Goal: Information Seeking & Learning: Learn about a topic

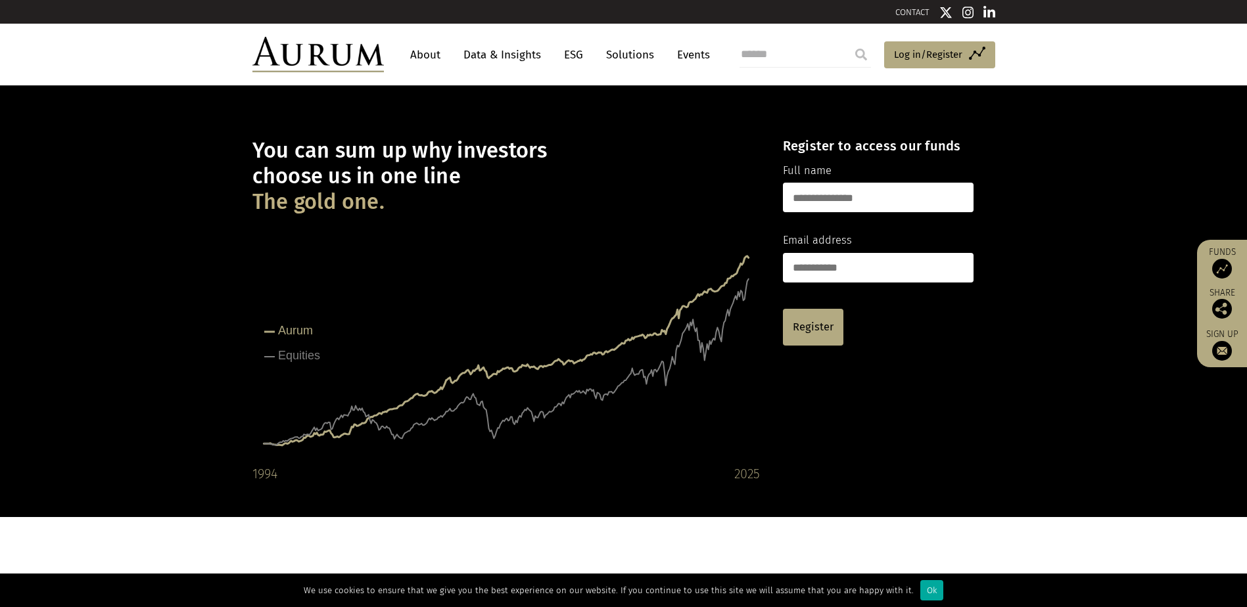
click at [433, 60] on link "About" at bounding box center [425, 55] width 43 height 24
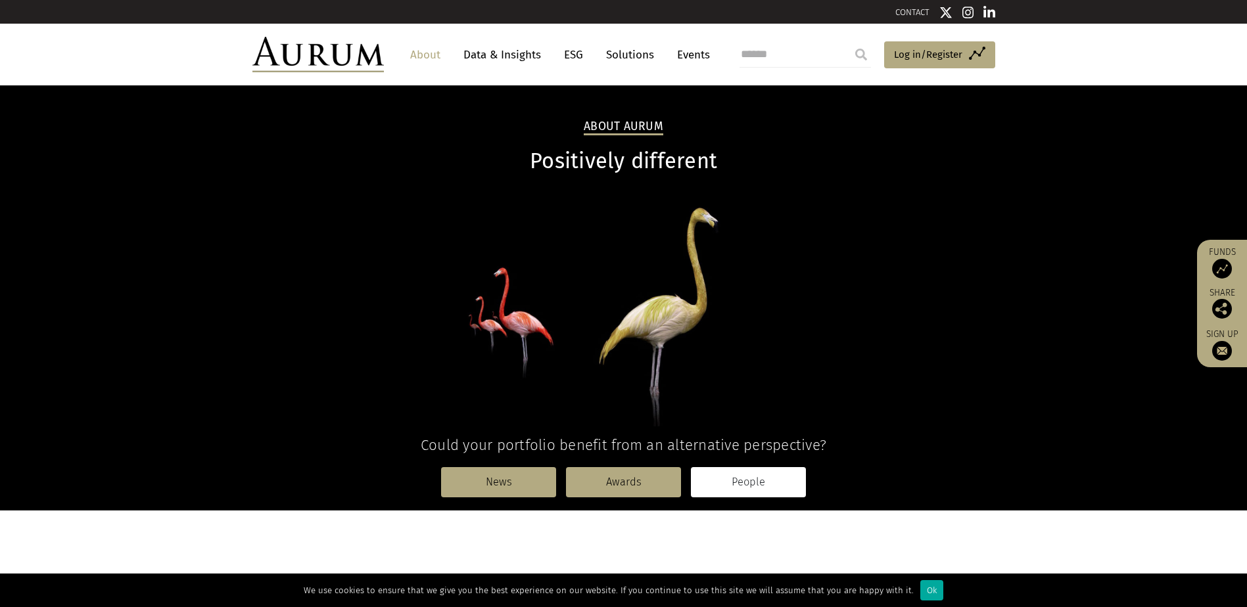
click at [730, 482] on link "People" at bounding box center [748, 482] width 115 height 30
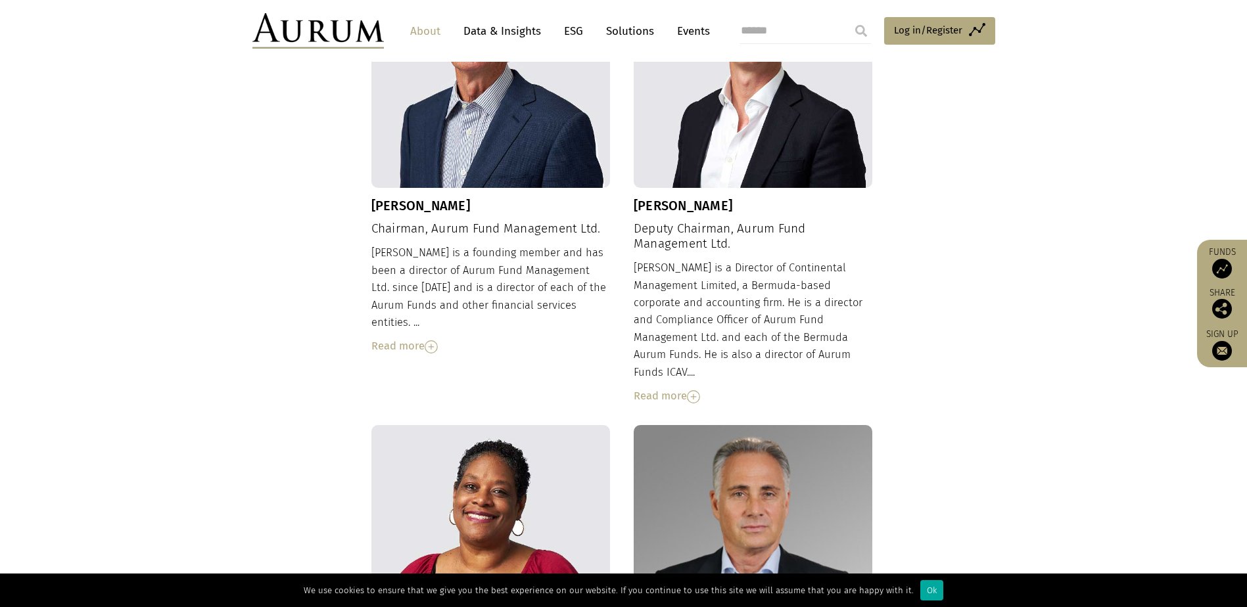
scroll to position [104, 0]
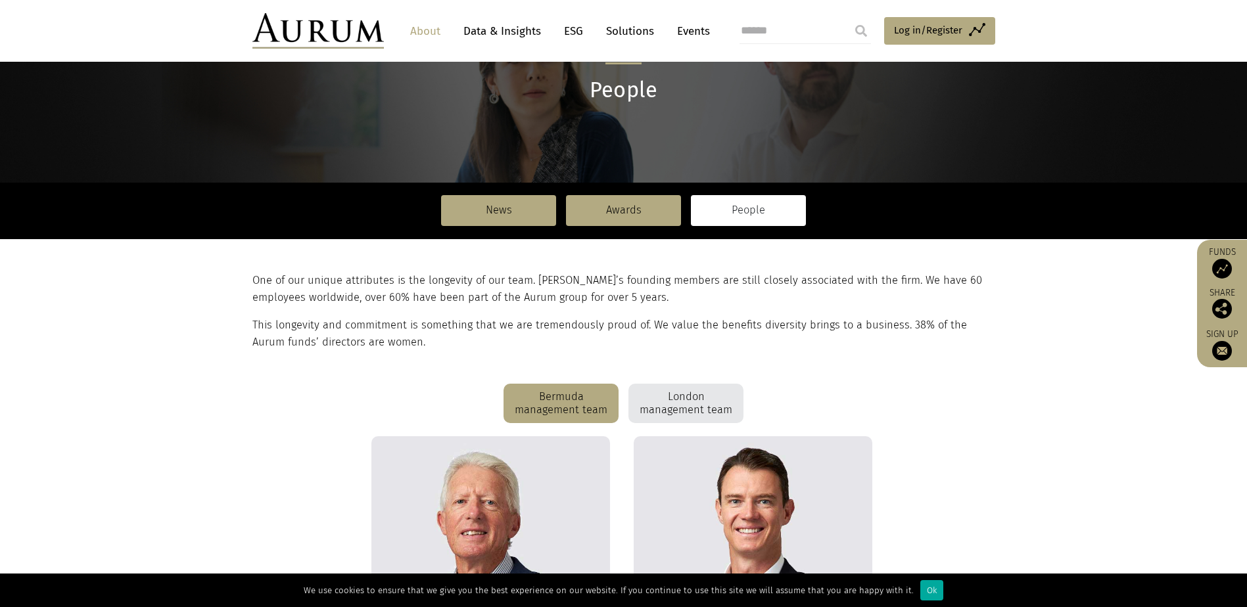
click at [681, 415] on div "London management team" at bounding box center [685, 403] width 115 height 39
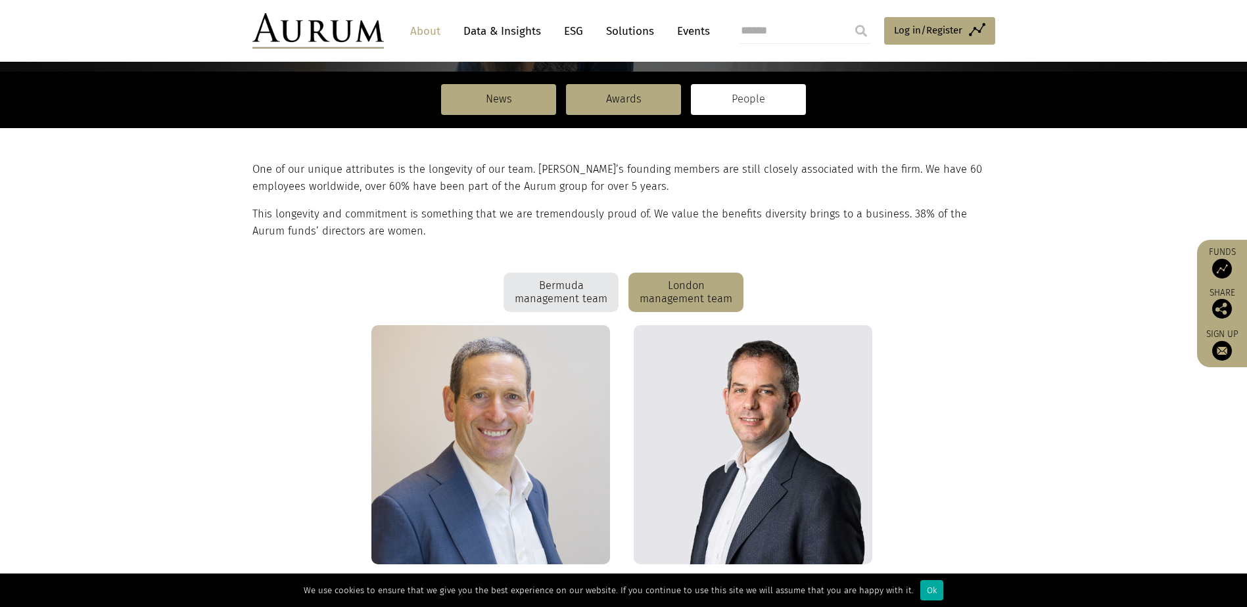
scroll to position [219, 0]
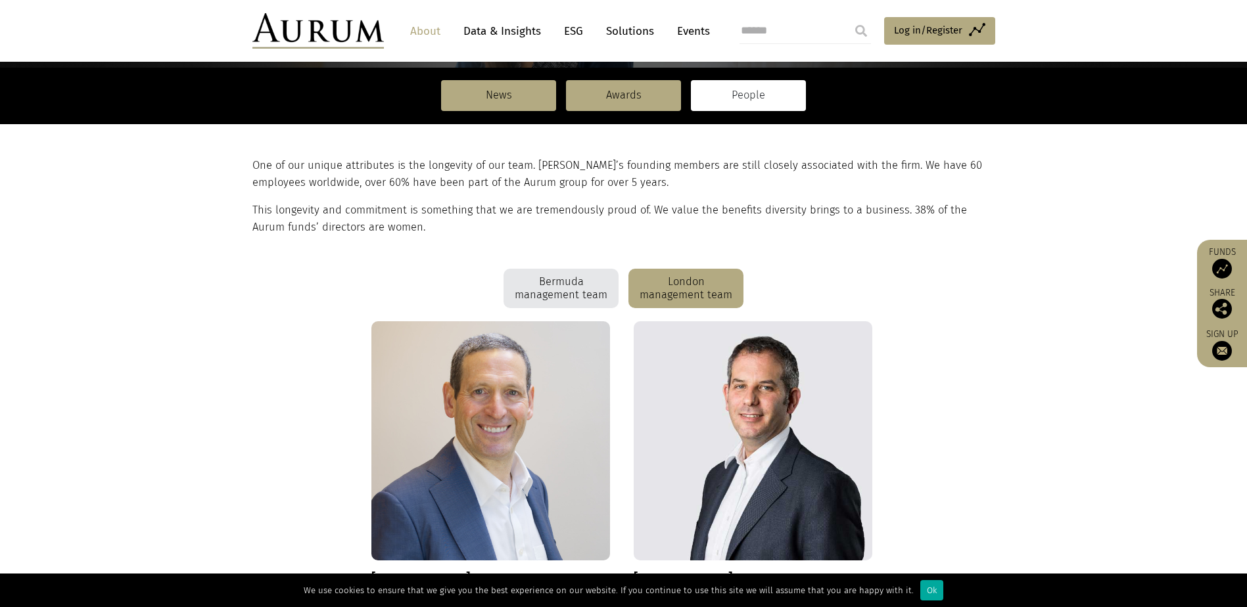
click at [567, 274] on div "Bermuda management team" at bounding box center [560, 288] width 115 height 39
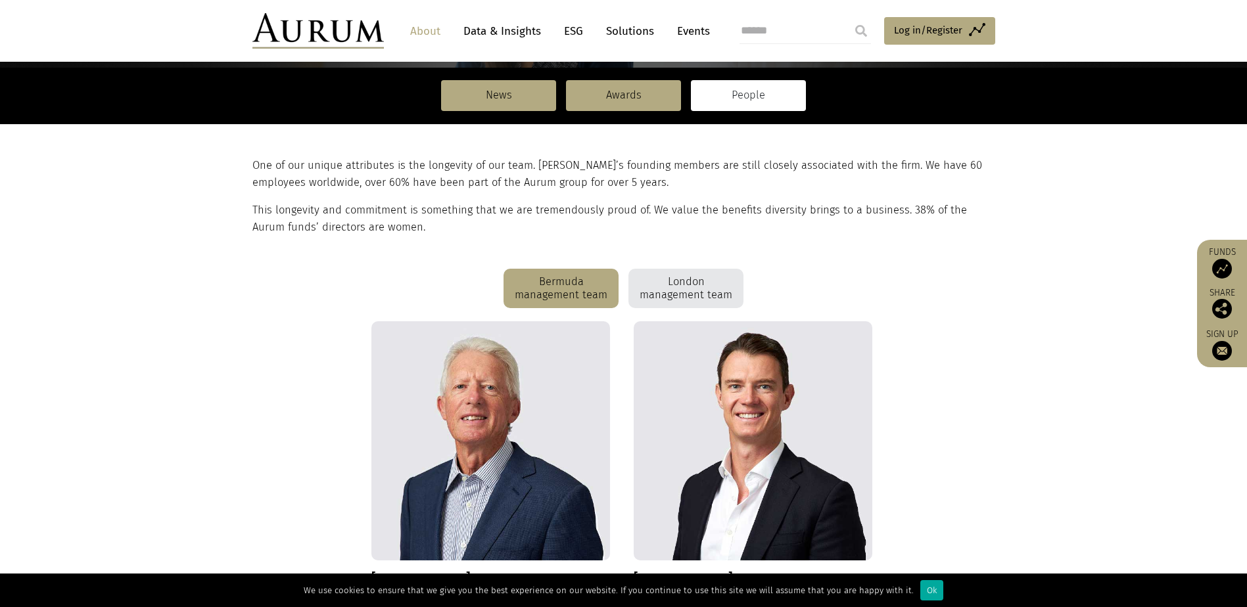
click at [669, 286] on div "London management team" at bounding box center [685, 288] width 115 height 39
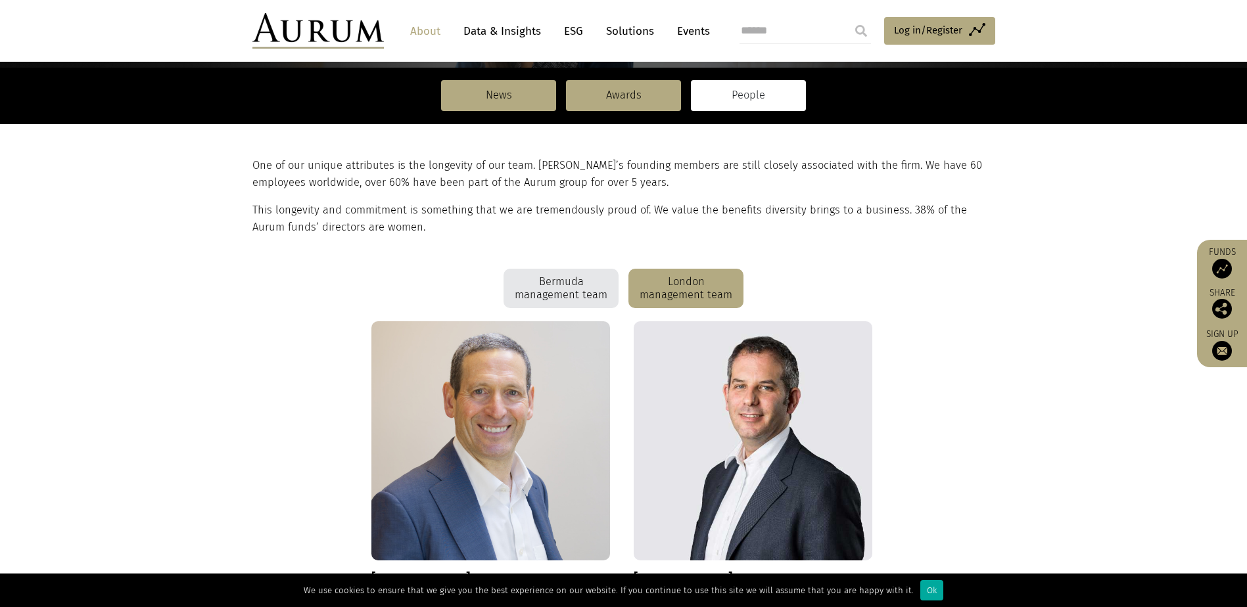
click at [522, 294] on div "Bermuda management team" at bounding box center [560, 288] width 115 height 39
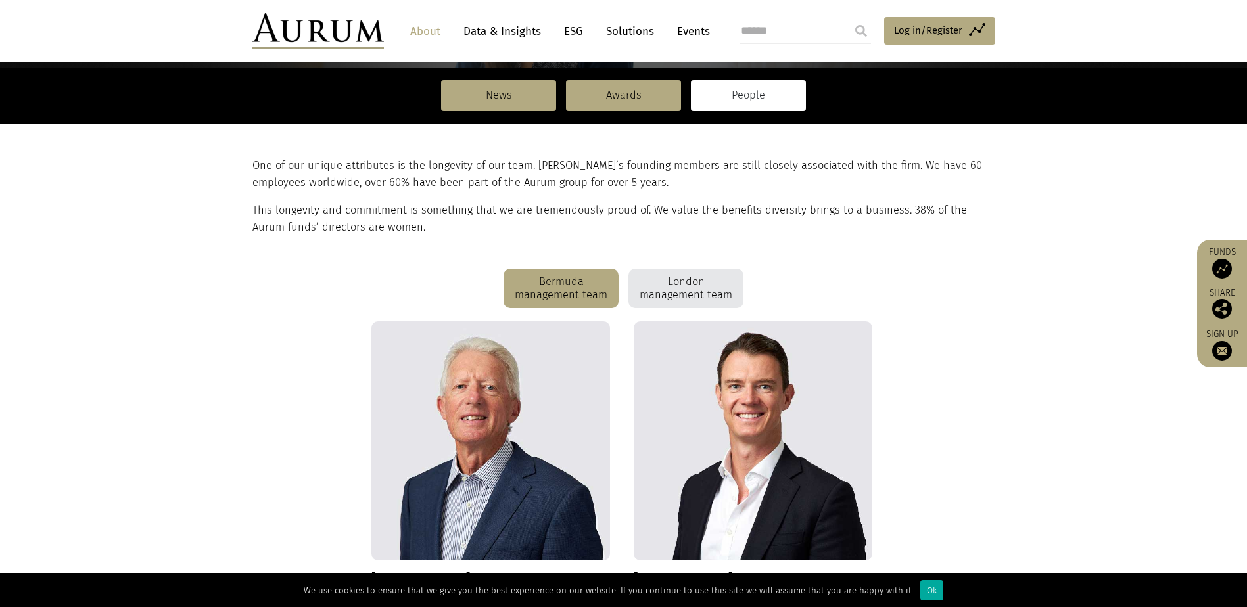
click at [675, 294] on div "London management team" at bounding box center [685, 288] width 115 height 39
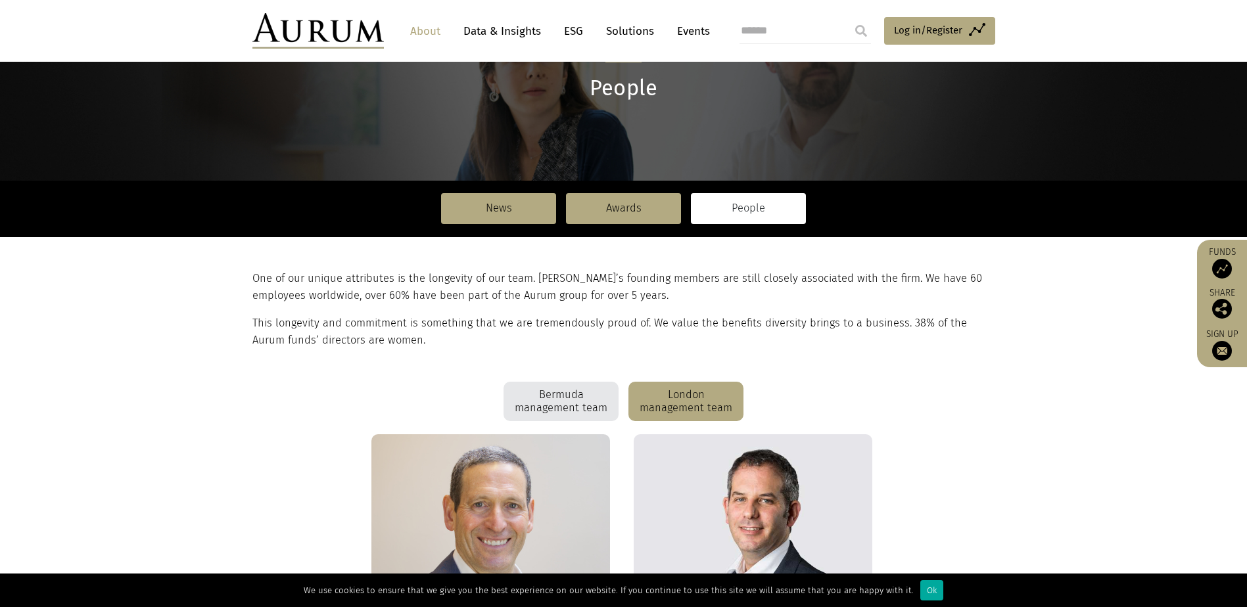
scroll to position [0, 0]
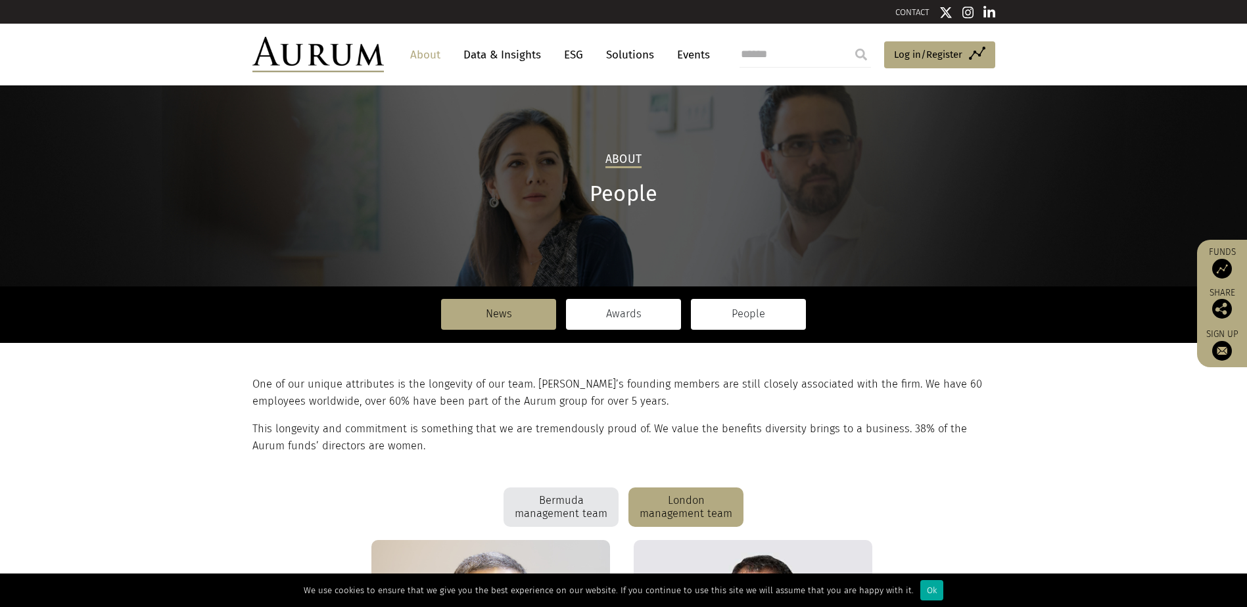
click at [599, 312] on link "Awards" at bounding box center [623, 314] width 115 height 30
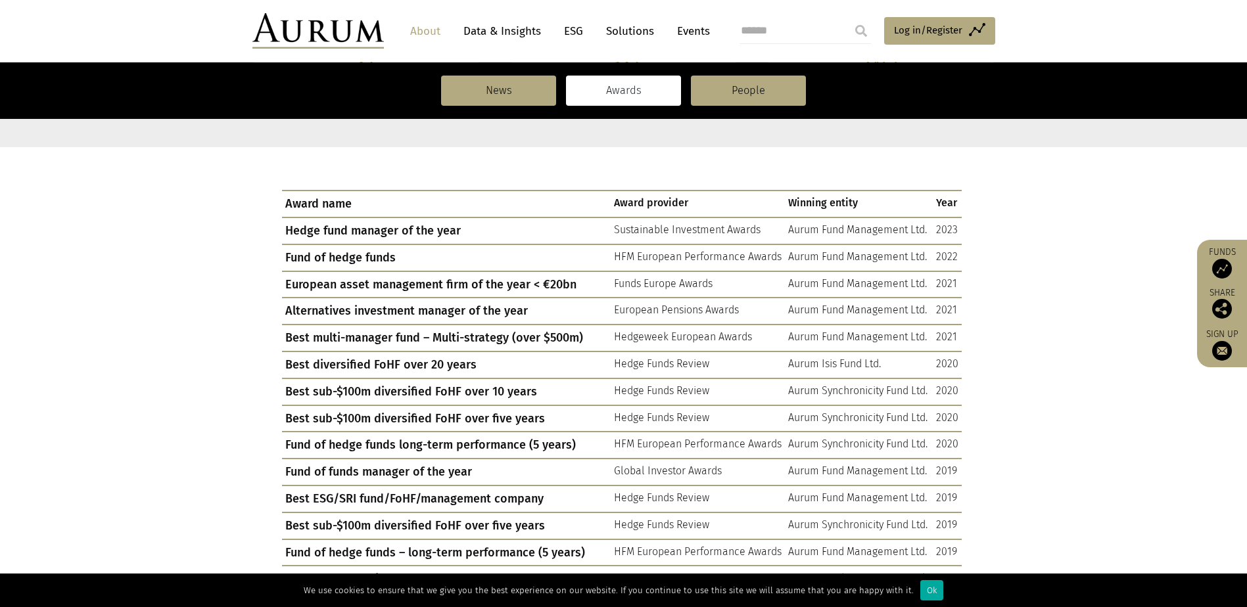
scroll to position [438, 0]
